Goal: Check status: Check status

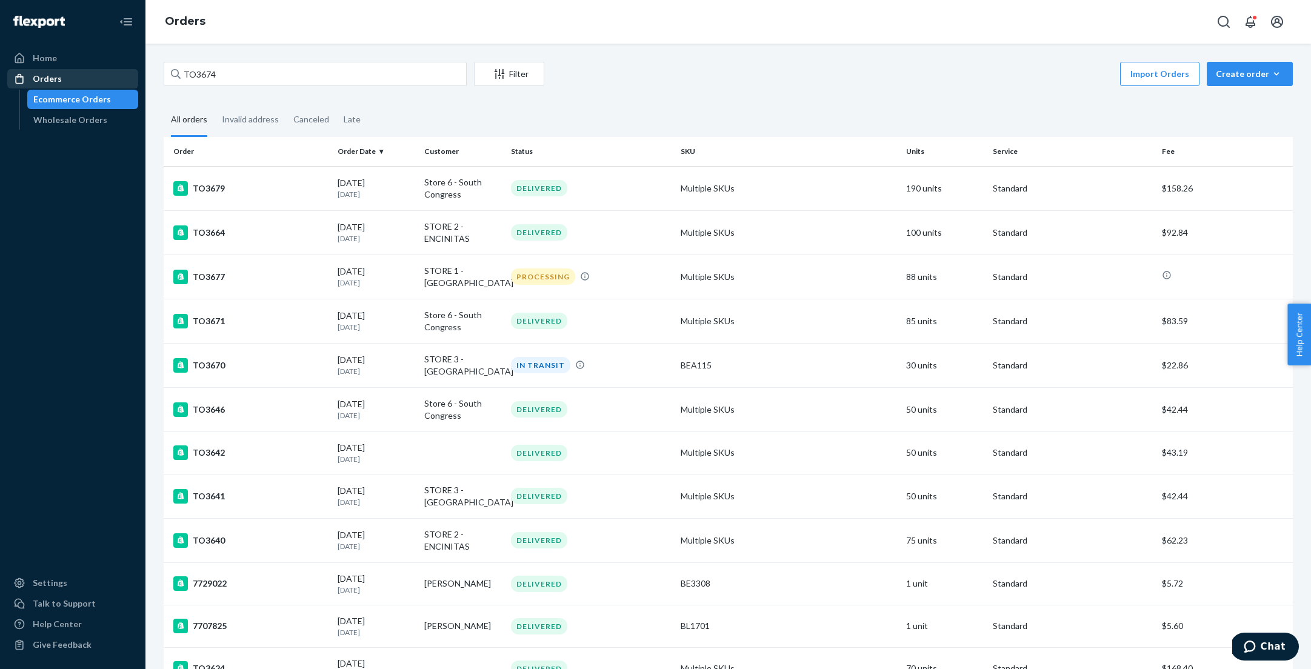
drag, startPoint x: 229, startPoint y: 72, endPoint x: 122, endPoint y: 70, distance: 107.3
click at [121, 70] on div "Home Orders Ecommerce Orders Wholesale Orders Settings Talk to Support Help Cen…" at bounding box center [655, 334] width 1311 height 669
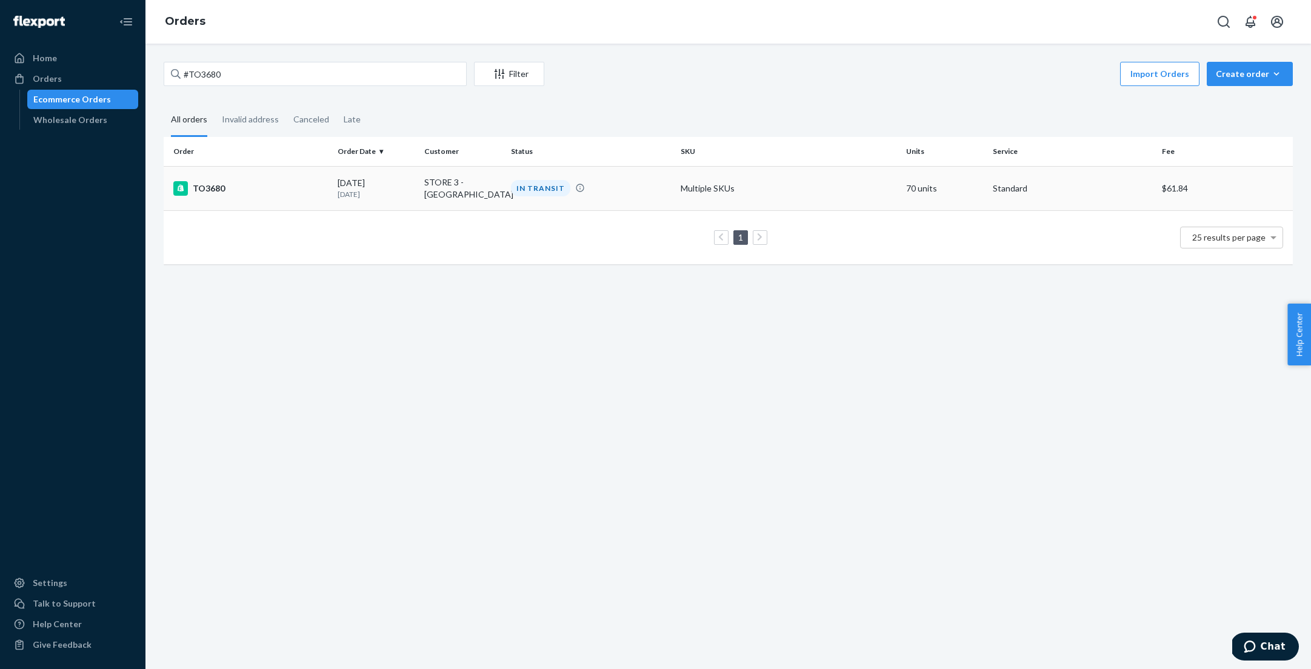
type input "#TO3680"
click at [214, 185] on div "TO3680" at bounding box center [250, 188] width 155 height 15
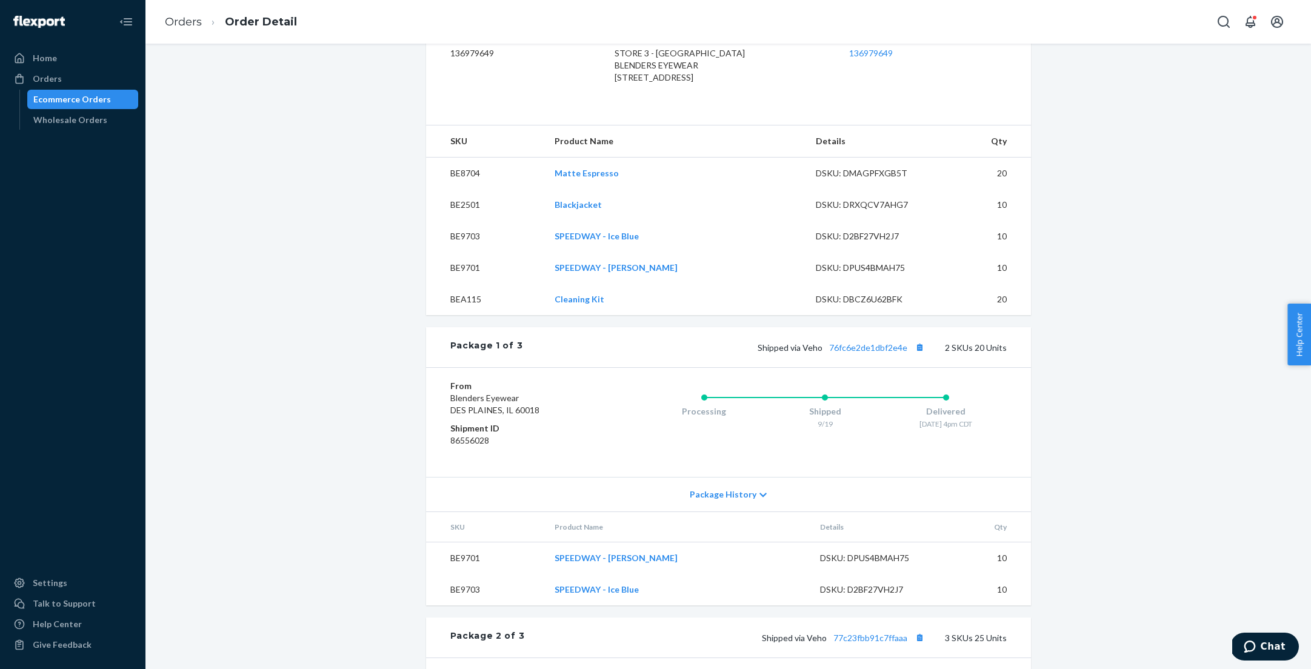
scroll to position [336, 0]
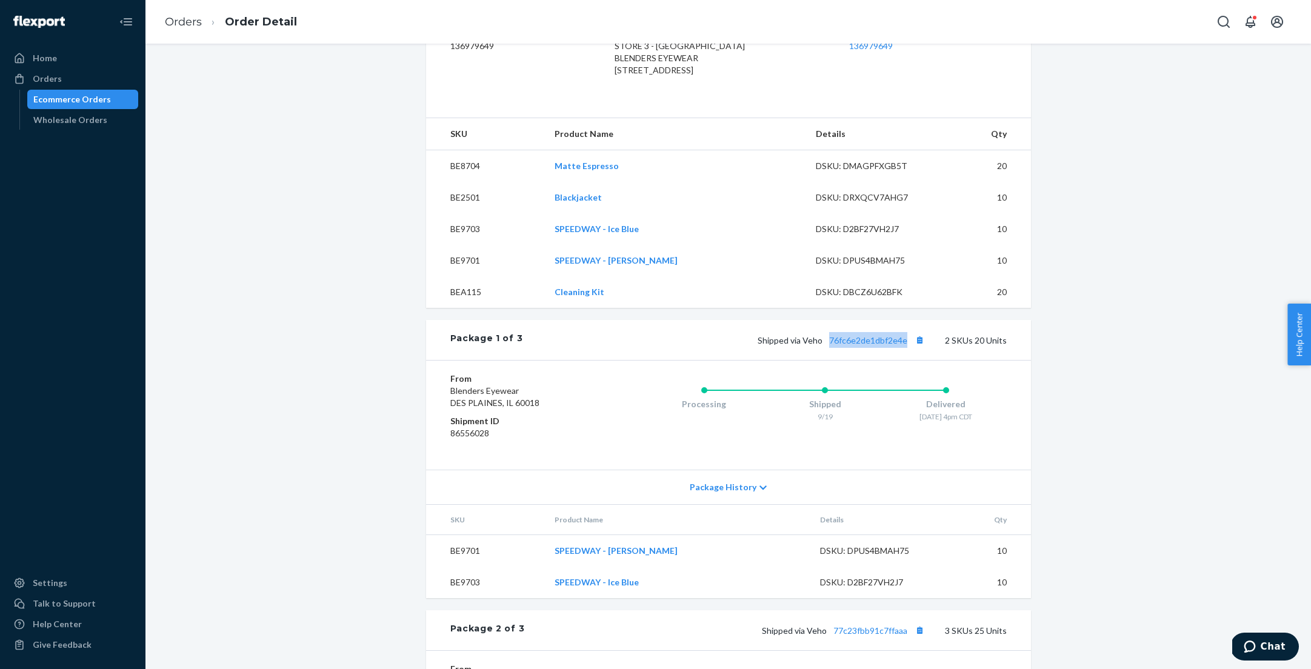
drag, startPoint x: 831, startPoint y: 378, endPoint x: 914, endPoint y: 375, distance: 83.1
click at [914, 346] on span "Shipped via Veho 76fc6e2de1dbf2e4e" at bounding box center [843, 340] width 170 height 10
copy link "76fc6e2de1dbf2e4e"
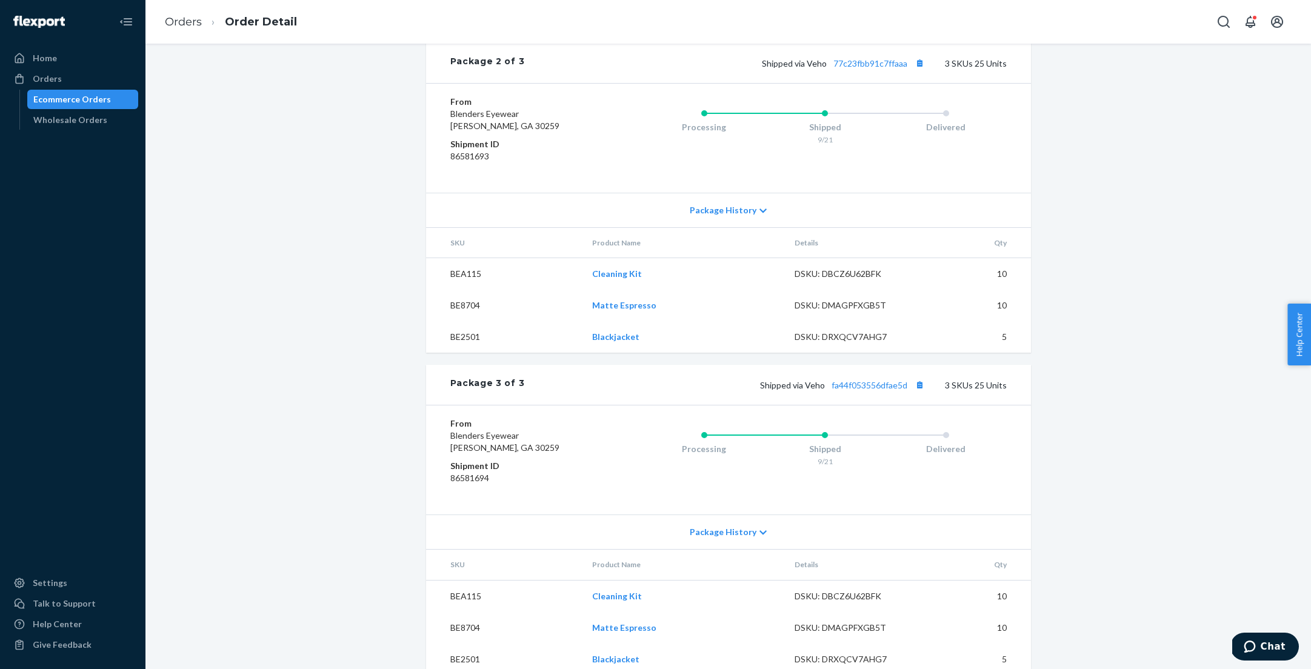
scroll to position [901, 0]
drag, startPoint x: 910, startPoint y: 101, endPoint x: 824, endPoint y: 104, distance: 86.1
click at [824, 72] on span "Shipped via Veho 77c23fbb91c7ffaaa" at bounding box center [845, 66] width 166 height 10
click at [841, 86] on div "Package 2 of 3 Shipped via Veho 77c23fbb91c7ffaaa 3 SKUs 25 Units" at bounding box center [728, 66] width 605 height 40
drag, startPoint x: 831, startPoint y: 104, endPoint x: 909, endPoint y: 106, distance: 78.2
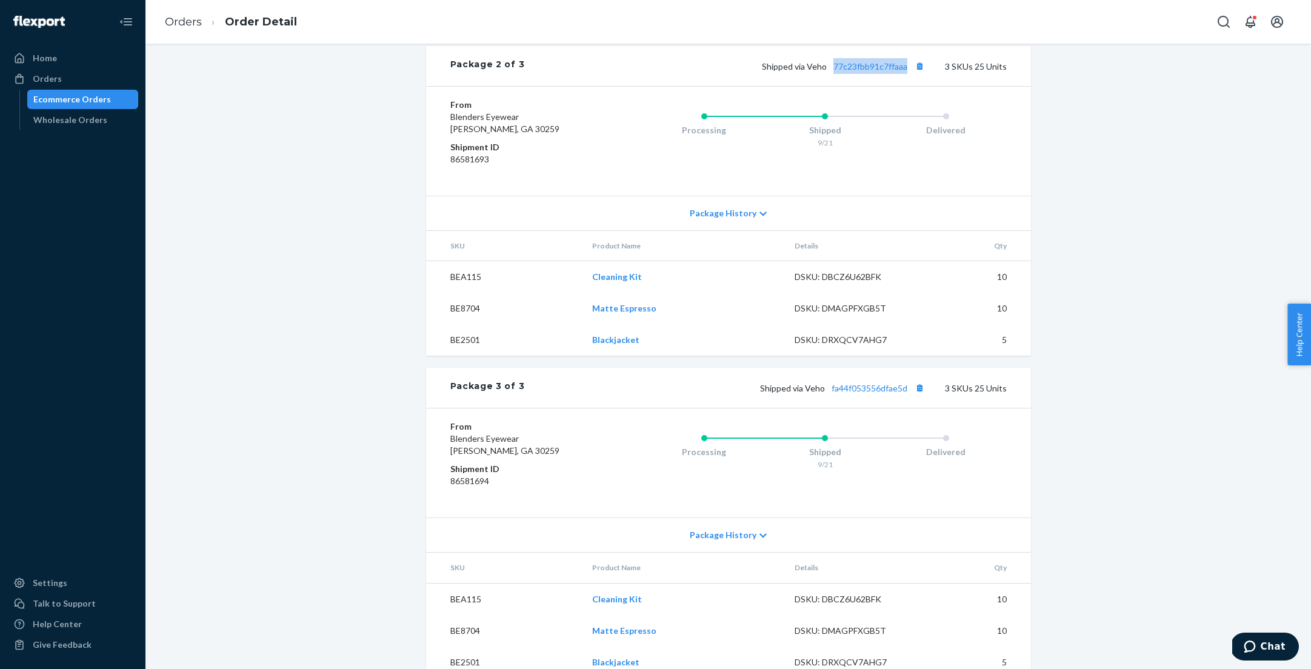
click at [909, 74] on div "Shipped via Veho 77c23fbb91c7ffaaa 3 SKUs 25 Units" at bounding box center [765, 66] width 482 height 16
click at [926, 74] on button "Copy tracking number" at bounding box center [920, 66] width 16 height 16
click at [923, 396] on button "Copy tracking number" at bounding box center [920, 388] width 16 height 16
